Goal: Task Accomplishment & Management: Manage account settings

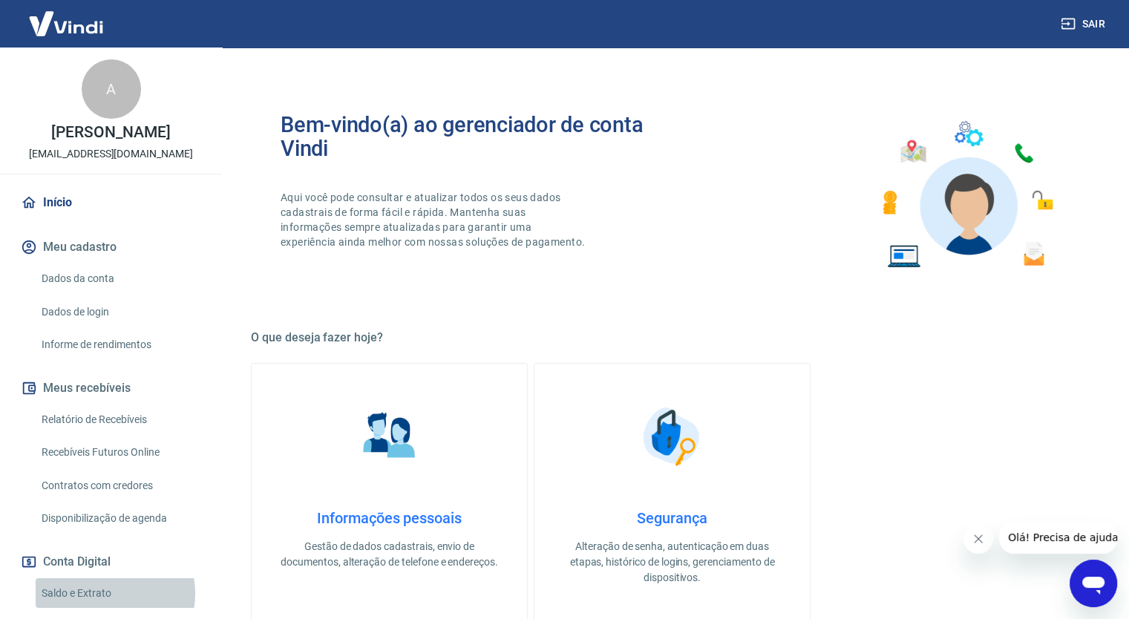
click at [98, 593] on link "Saldo e Extrato" at bounding box center [120, 593] width 169 height 30
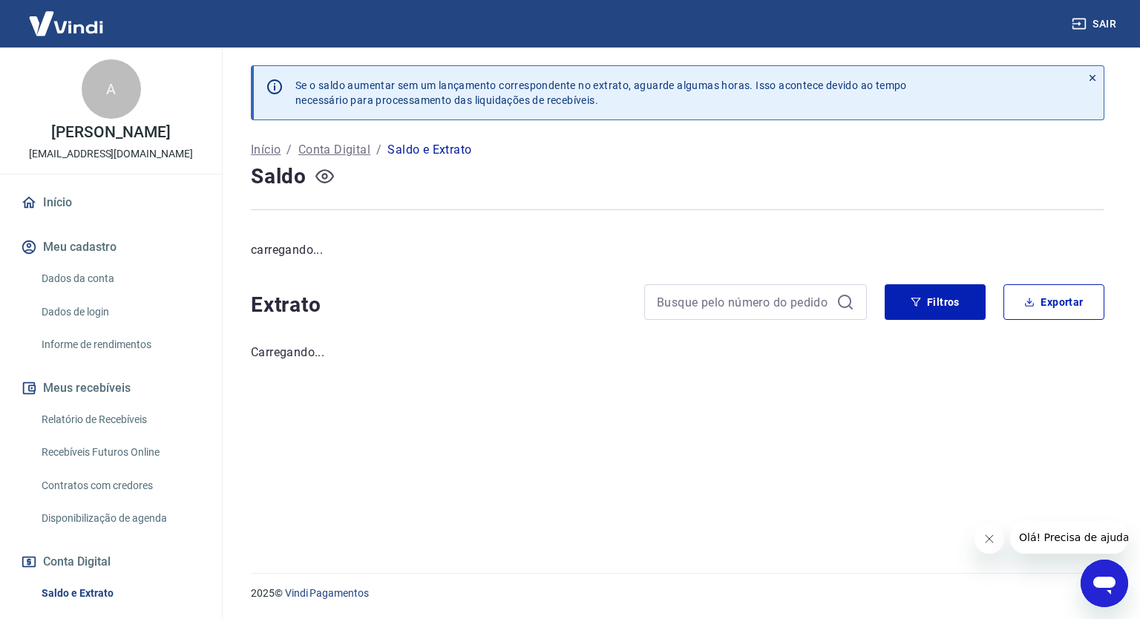
click at [323, 179] on icon "button" at bounding box center [325, 176] width 19 height 19
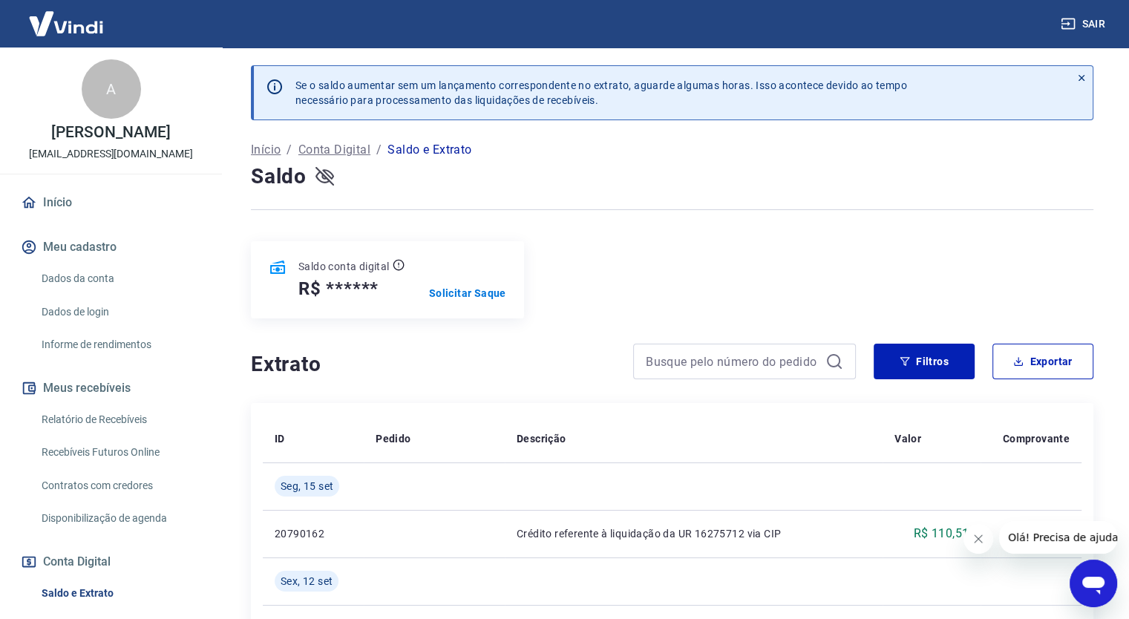
click at [327, 175] on icon "button" at bounding box center [325, 176] width 19 height 14
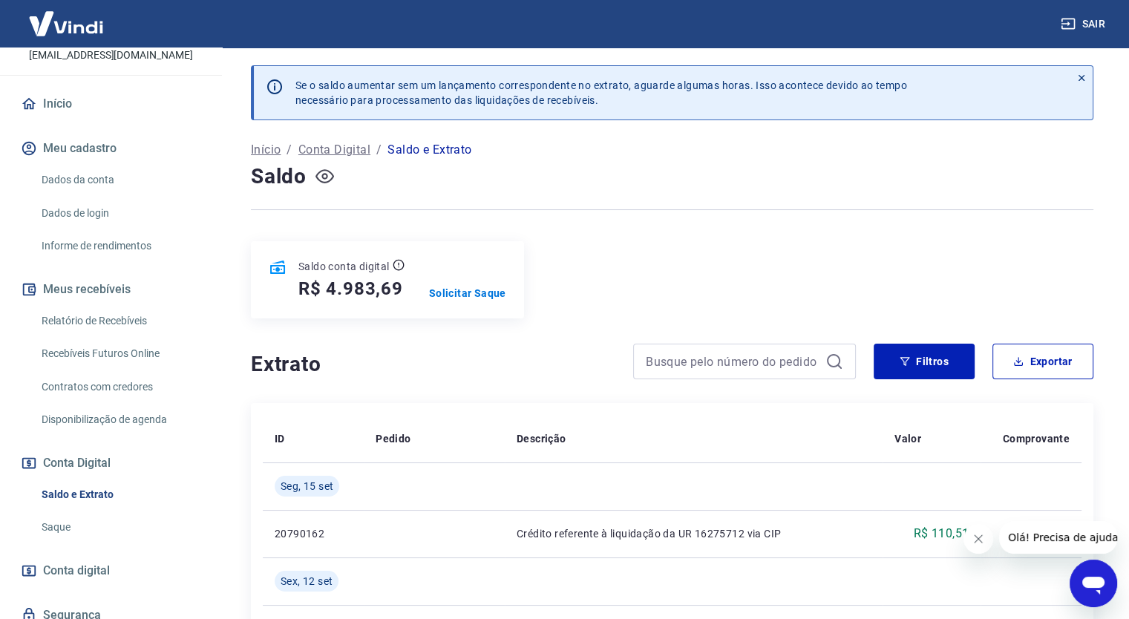
scroll to position [148, 0]
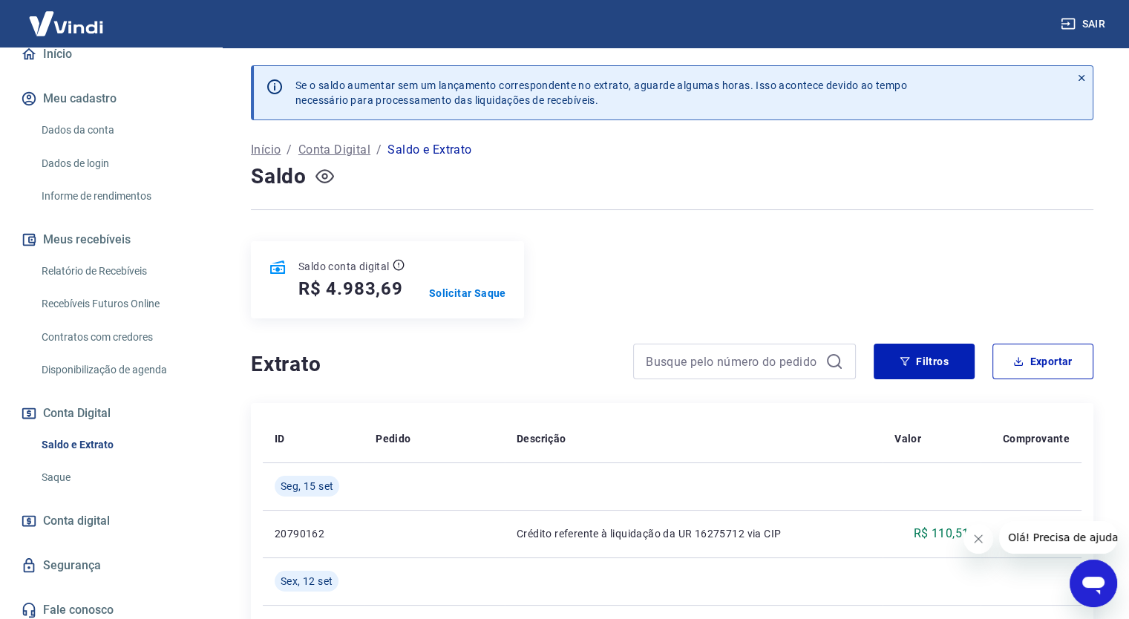
click at [112, 525] on link "Conta digital" at bounding box center [111, 521] width 186 height 33
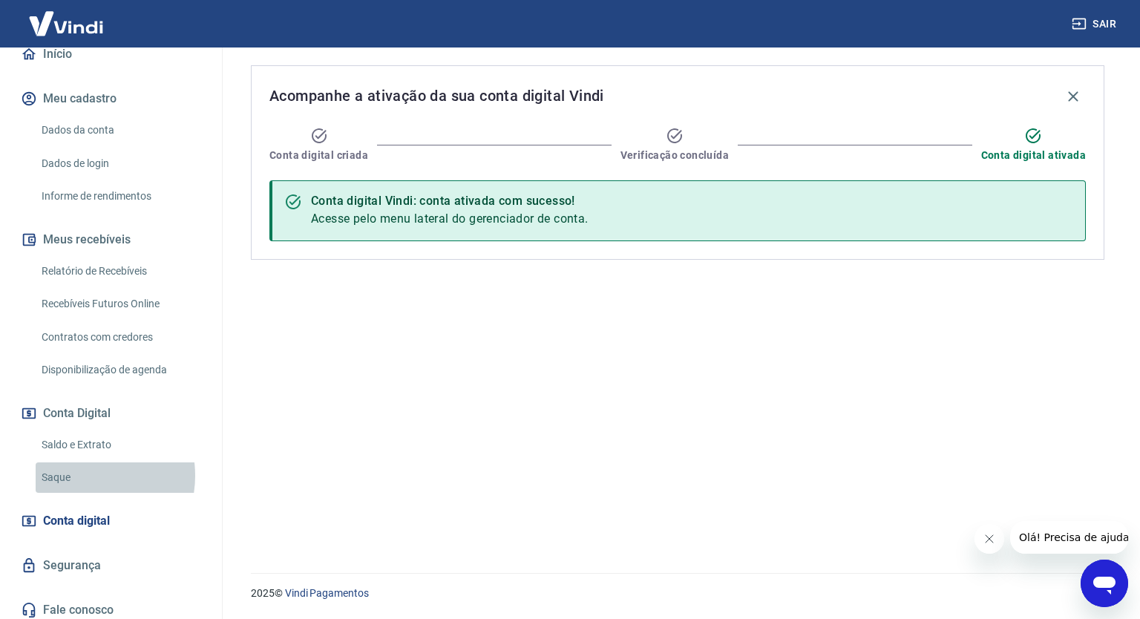
click at [82, 476] on link "Saque" at bounding box center [120, 478] width 169 height 30
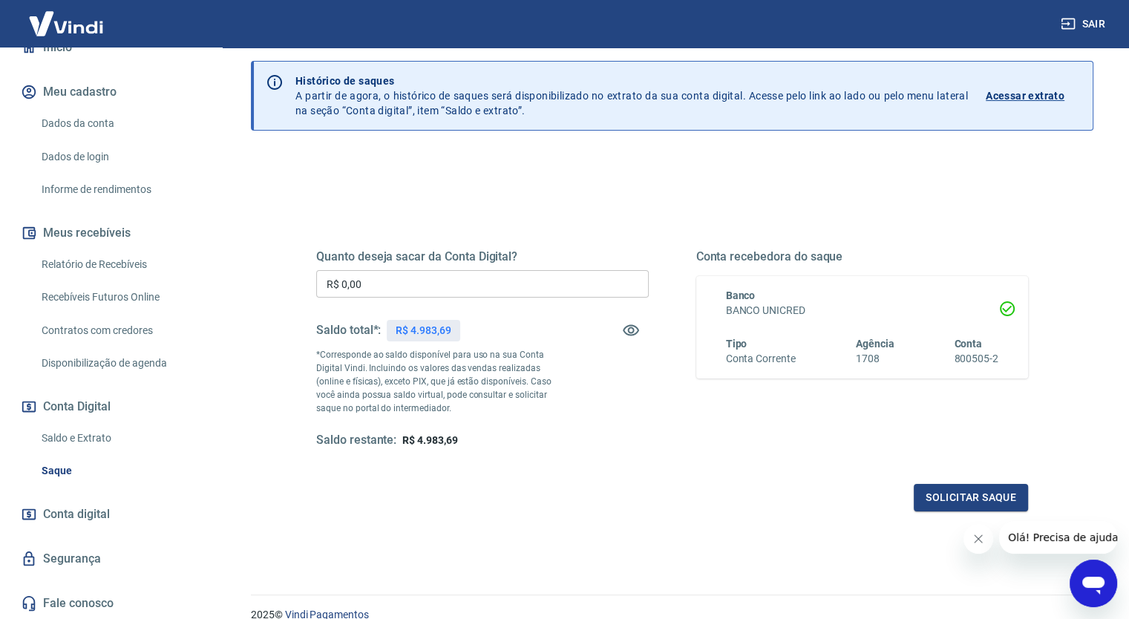
scroll to position [114, 0]
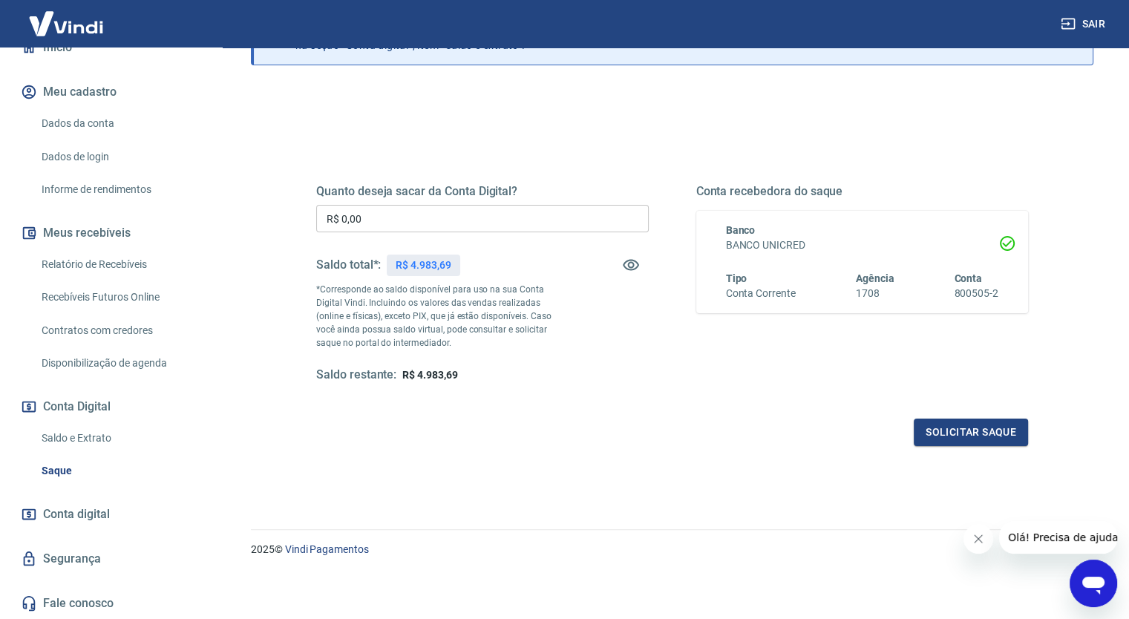
click at [91, 512] on span "Conta digital" at bounding box center [76, 514] width 67 height 21
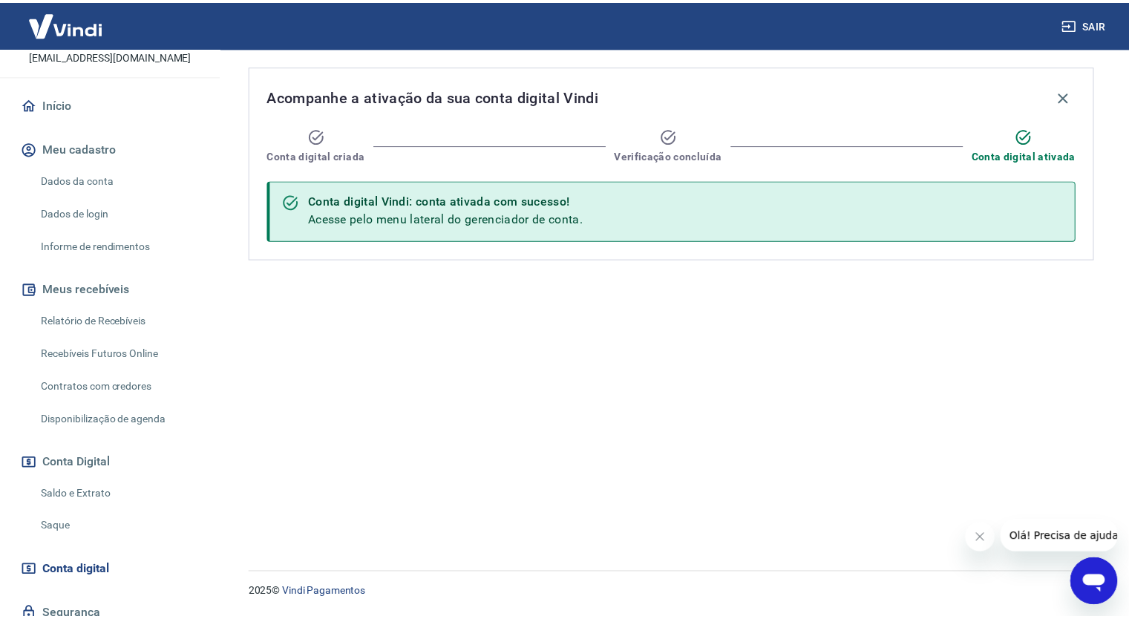
scroll to position [155, 0]
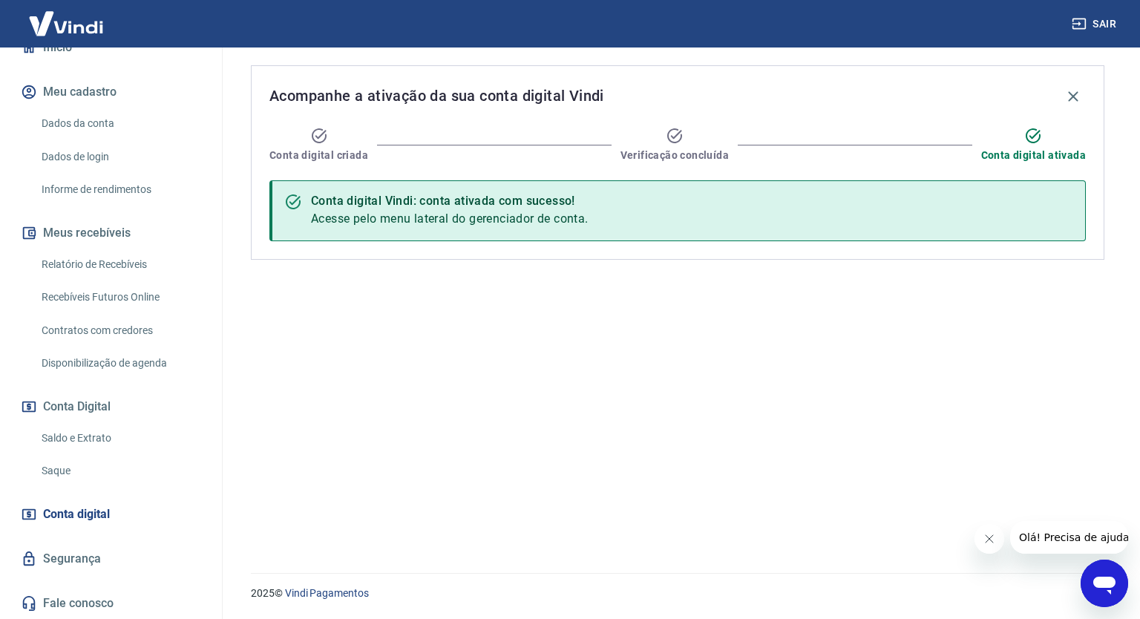
click at [73, 468] on link "Saque" at bounding box center [120, 471] width 169 height 30
